Goal: Transaction & Acquisition: Download file/media

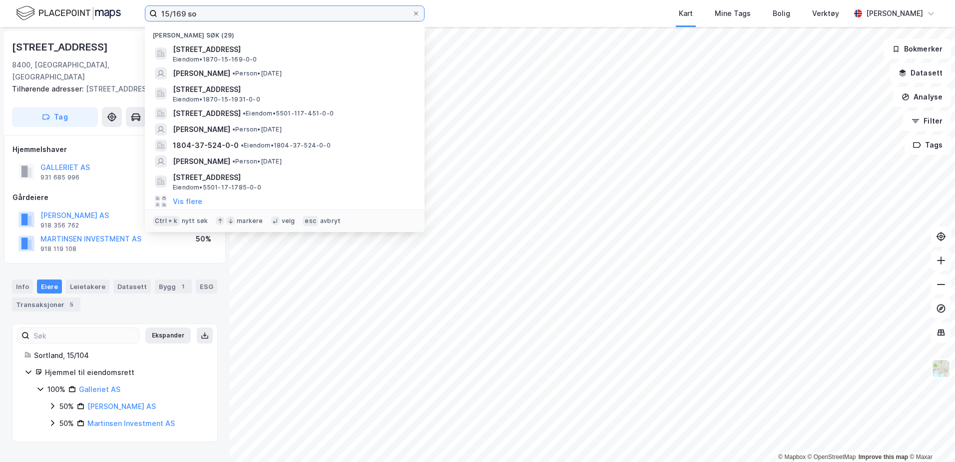
drag, startPoint x: 0, startPoint y: 0, endPoint x: 124, endPoint y: 17, distance: 125.6
click at [124, 17] on div "15/169 so Nylige søk (29) [STREET_ADDRESS] • 1870-15-169-0-0 [PERSON_NAME] • Pe…" at bounding box center [477, 13] width 955 height 27
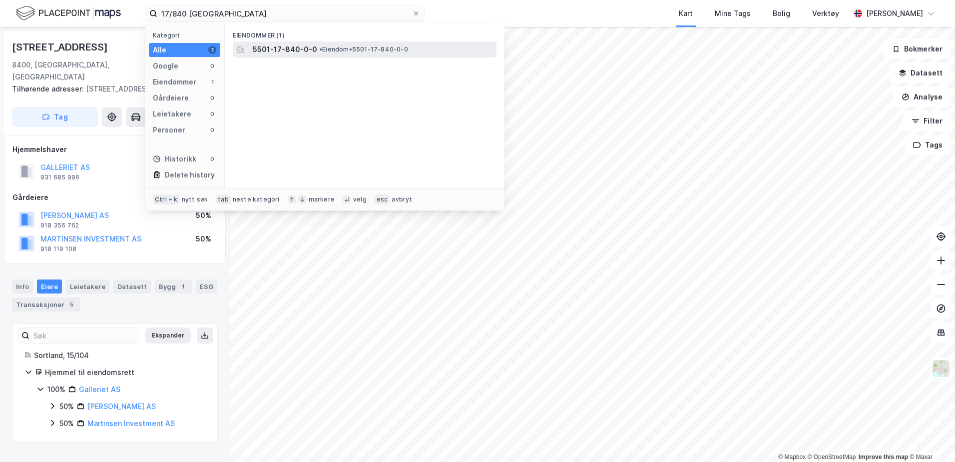
click at [277, 52] on span "5501-17-840-0-0" at bounding box center [285, 49] width 64 height 12
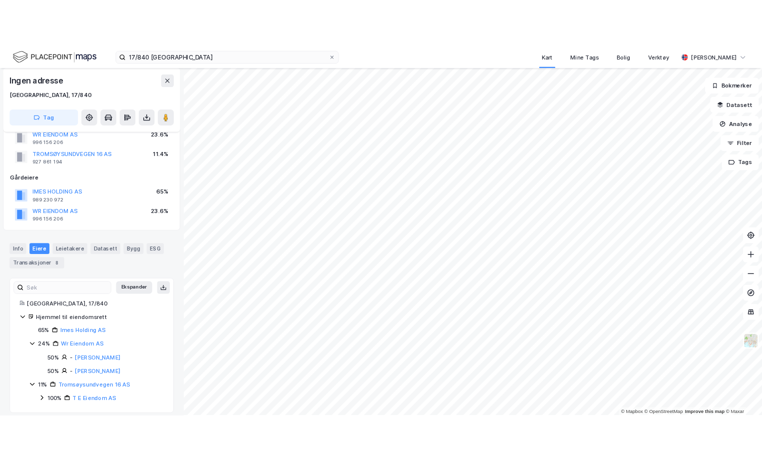
scroll to position [66, 0]
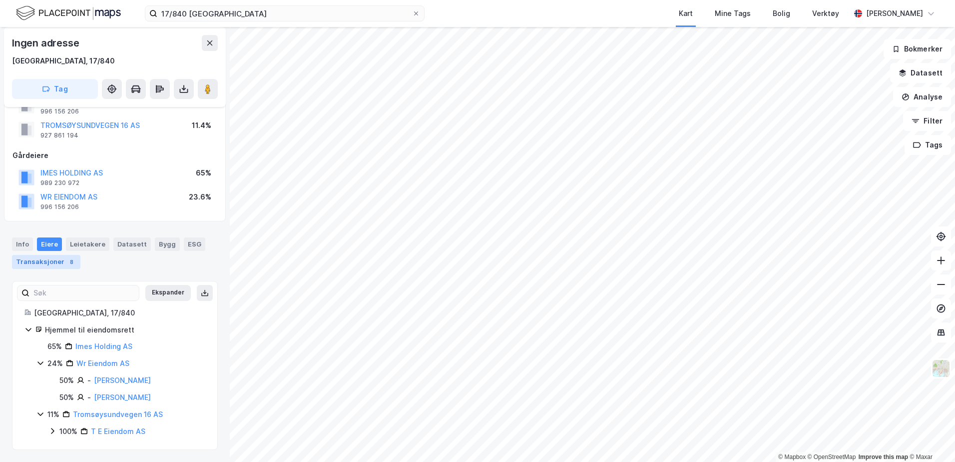
click at [66, 261] on div "8" at bounding box center [71, 262] width 10 height 10
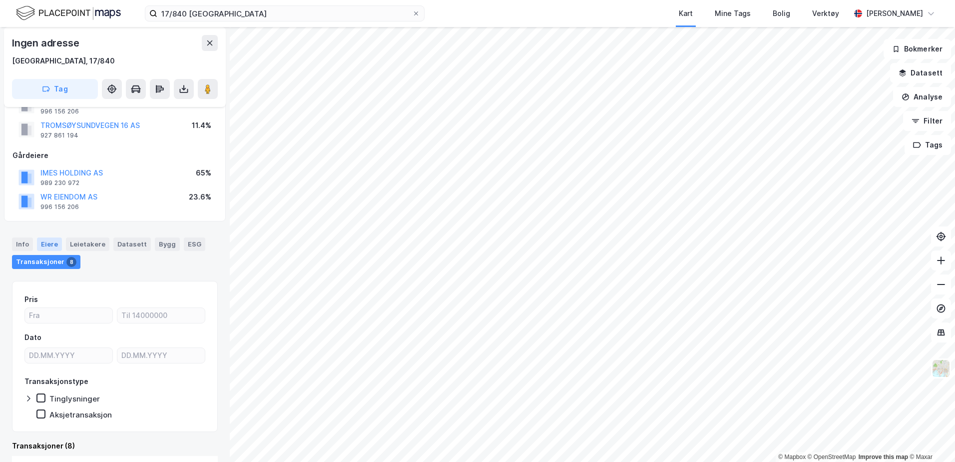
click at [49, 245] on div "Eiere" at bounding box center [49, 243] width 25 height 13
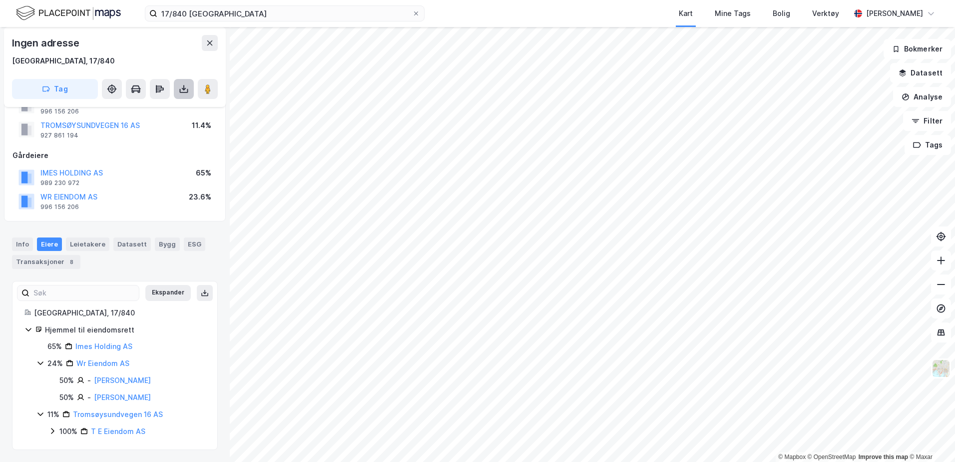
click at [181, 84] on icon at bounding box center [184, 89] width 10 height 10
click at [176, 105] on div "Last ned grunnbok" at bounding box center [140, 109] width 106 height 16
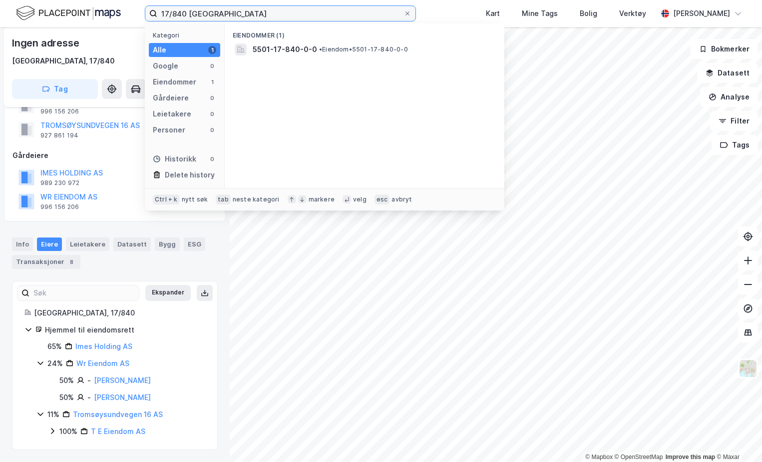
drag, startPoint x: 191, startPoint y: 13, endPoint x: 147, endPoint y: 13, distance: 43.5
click at [147, 13] on label "17/840 [GEOGRAPHIC_DATA]" at bounding box center [280, 13] width 271 height 16
type input "17/401 tromsø"
drag, startPoint x: 230, startPoint y: 14, endPoint x: 114, endPoint y: 11, distance: 115.9
click at [114, 11] on div "17/401 tromsø Kategori Alle 0 Google 0 Eiendommer 0 Gårdeiere 0 Leietakere 0 Pe…" at bounding box center [381, 13] width 762 height 27
